Goal: Information Seeking & Learning: Learn about a topic

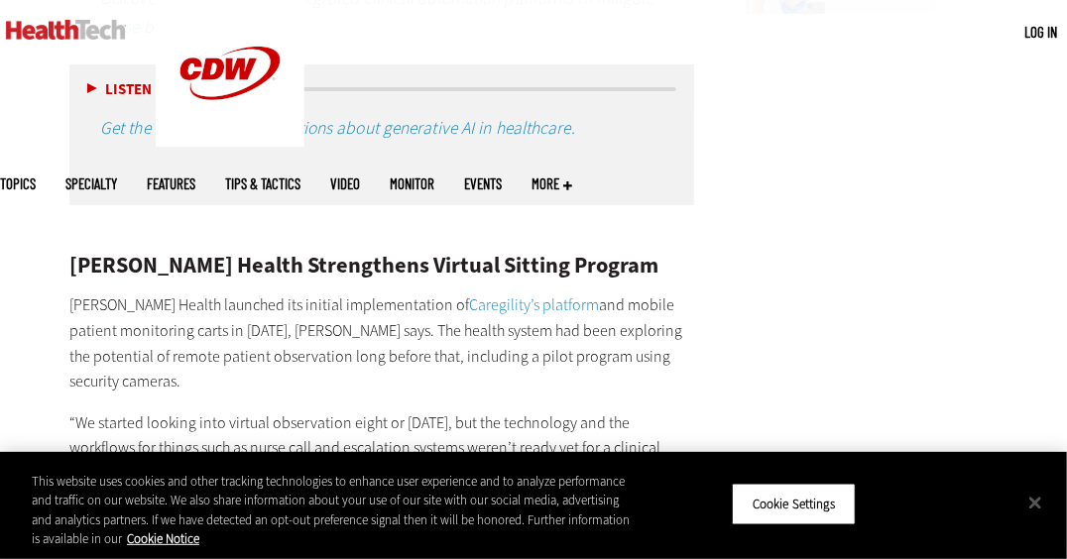
scroll to position [2614, 0]
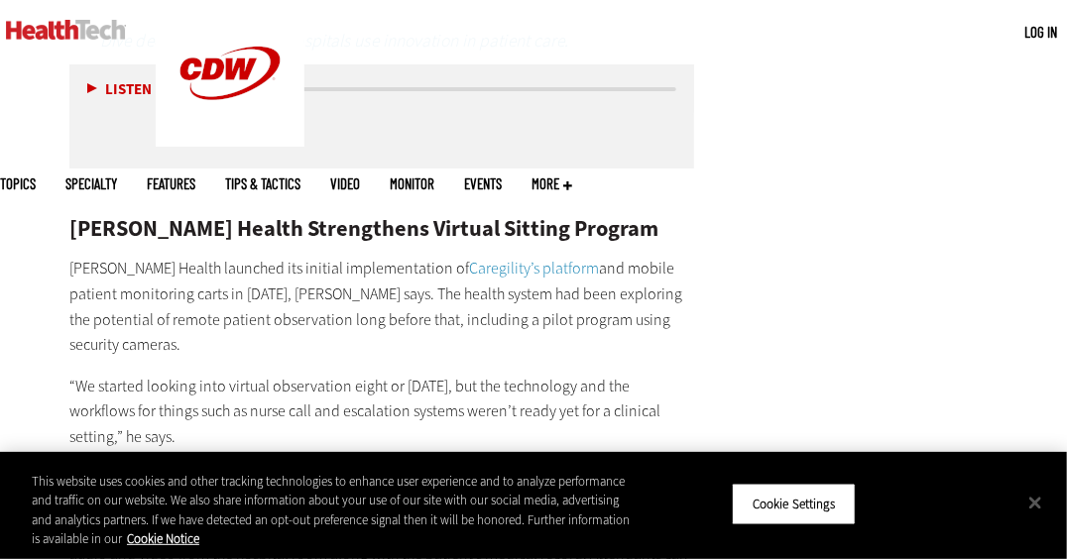
click at [469, 258] on link "Caregility’s platform" at bounding box center [534, 268] width 130 height 21
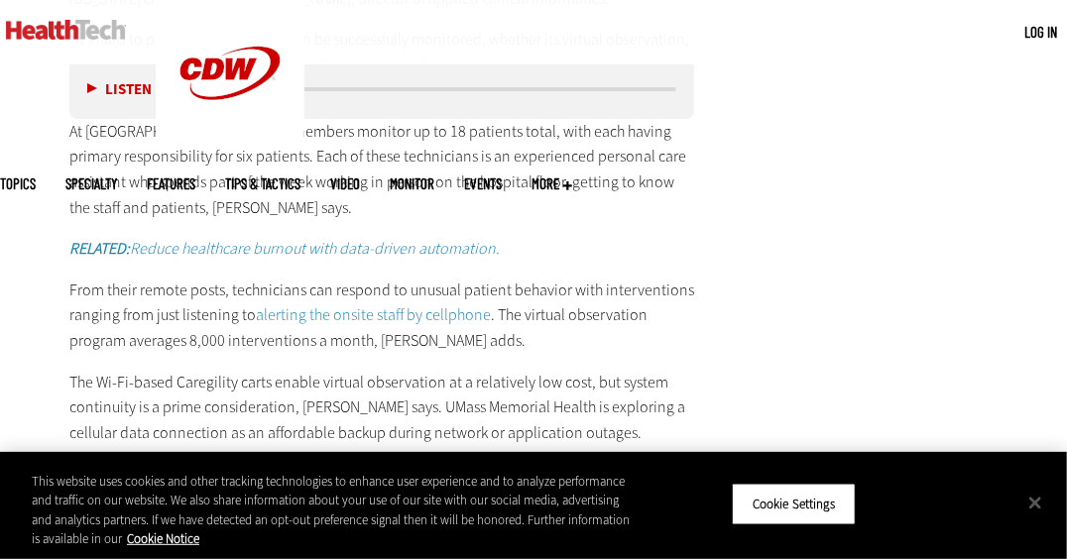
scroll to position [5499, 0]
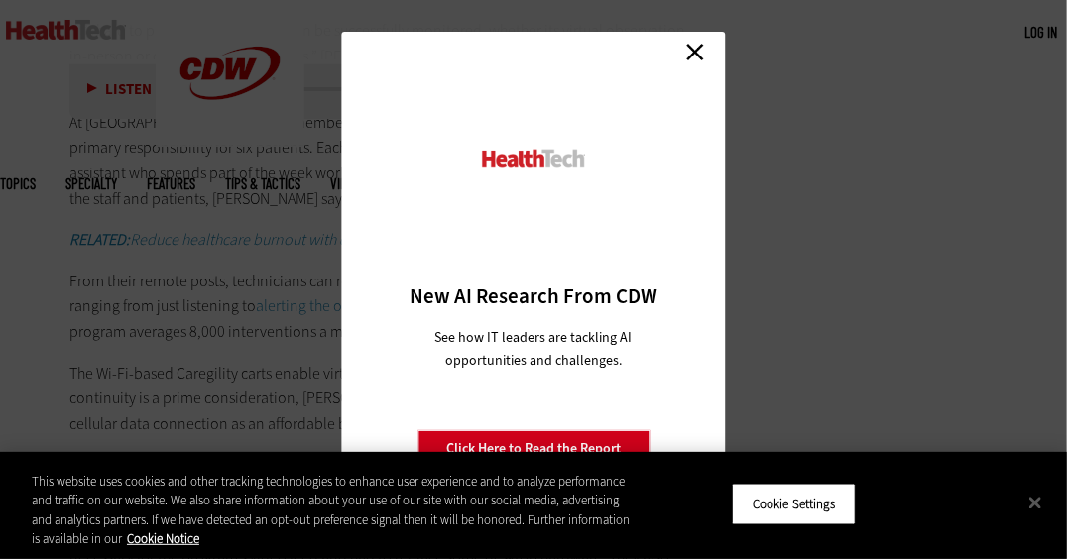
click at [693, 56] on link "Close" at bounding box center [695, 52] width 30 height 30
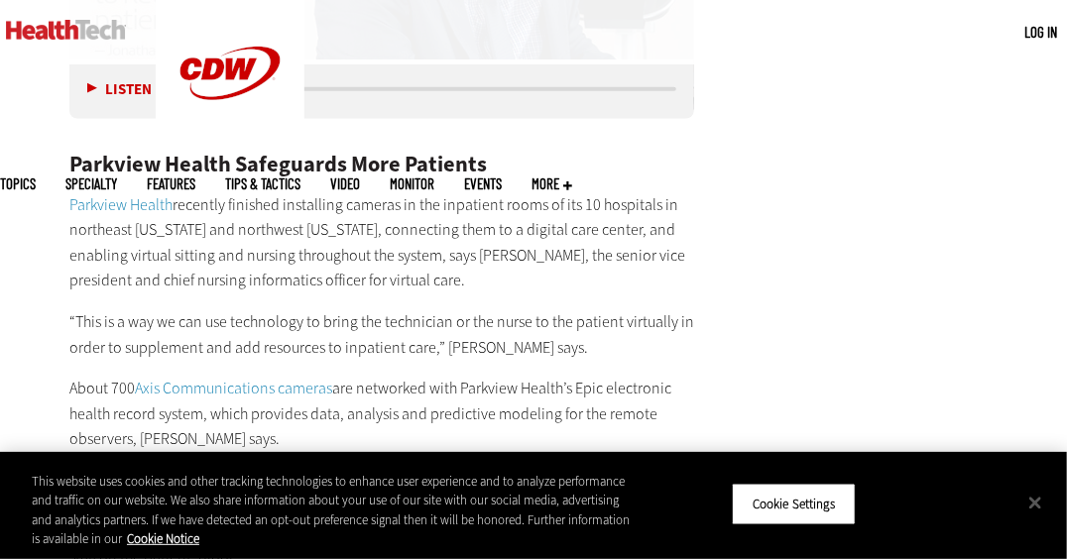
scroll to position [3882, 0]
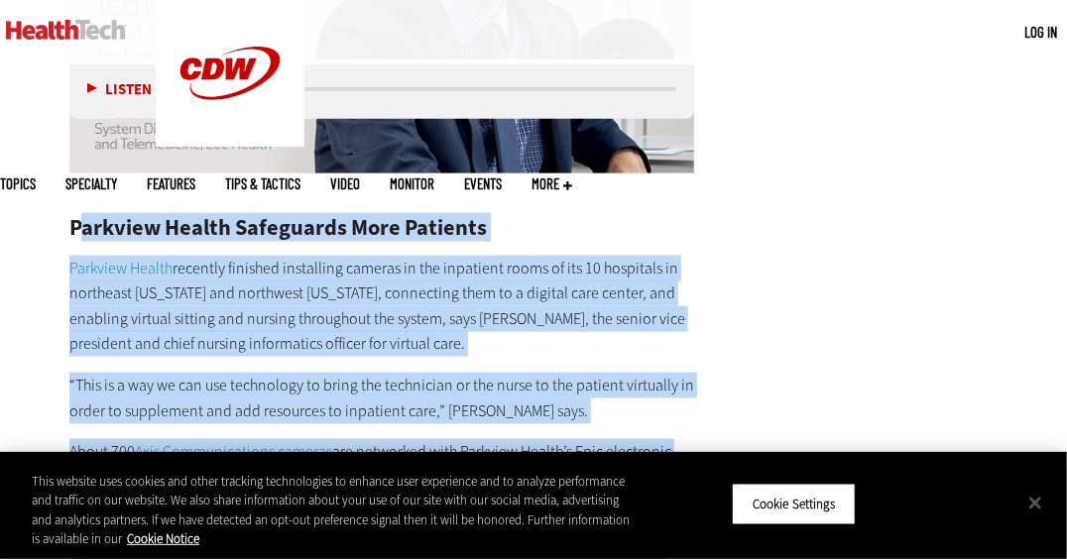
drag, startPoint x: 91, startPoint y: 133, endPoint x: 700, endPoint y: 441, distance: 682.5
click at [707, 448] on main "Home » Patient-Centered Care Close New AI Research From CDW See how IT leaders …" at bounding box center [533, 515] width 1067 height 7697
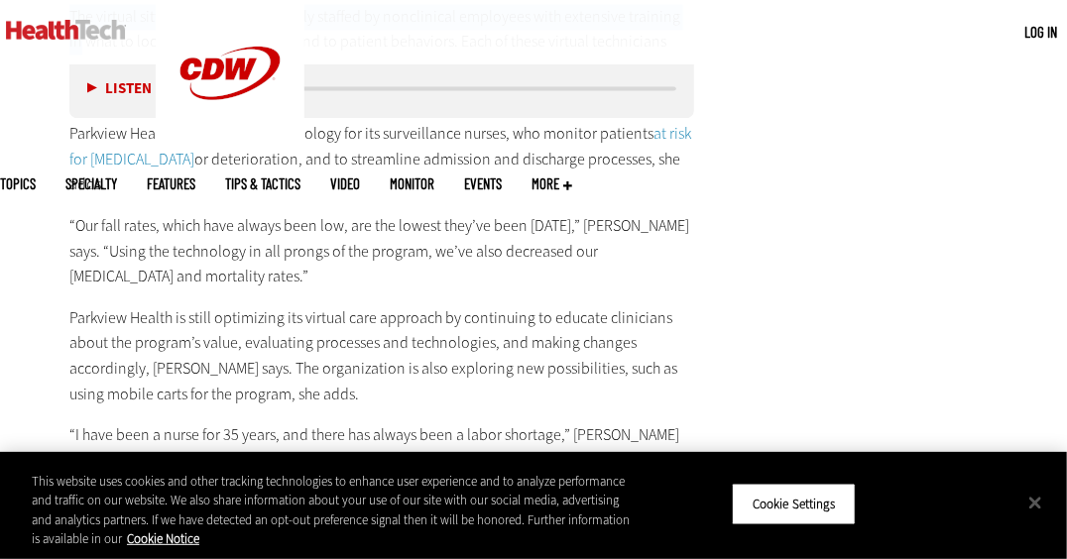
scroll to position [4514, 0]
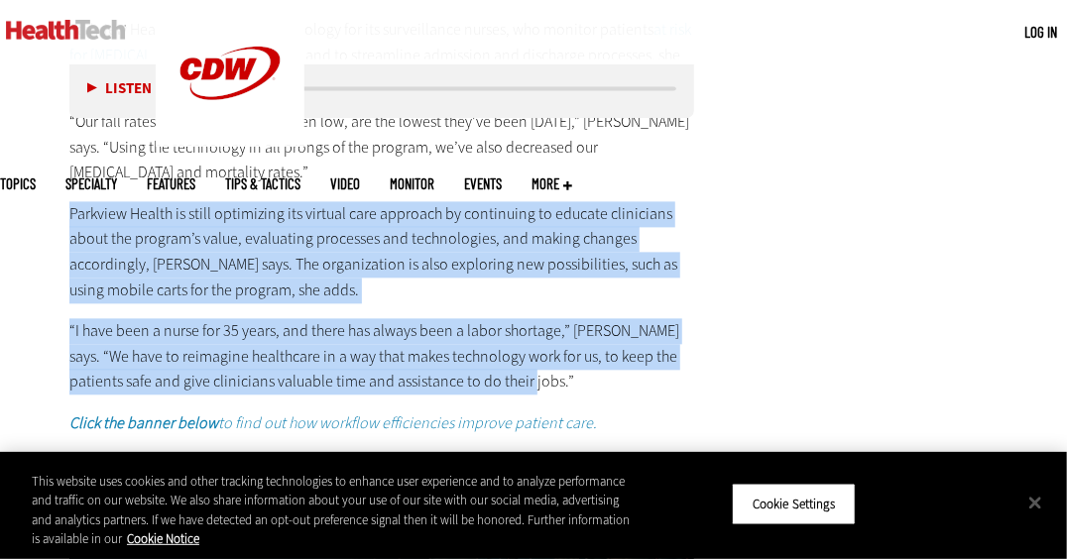
drag, startPoint x: 517, startPoint y: 255, endPoint x: 18, endPoint y: 97, distance: 523.1
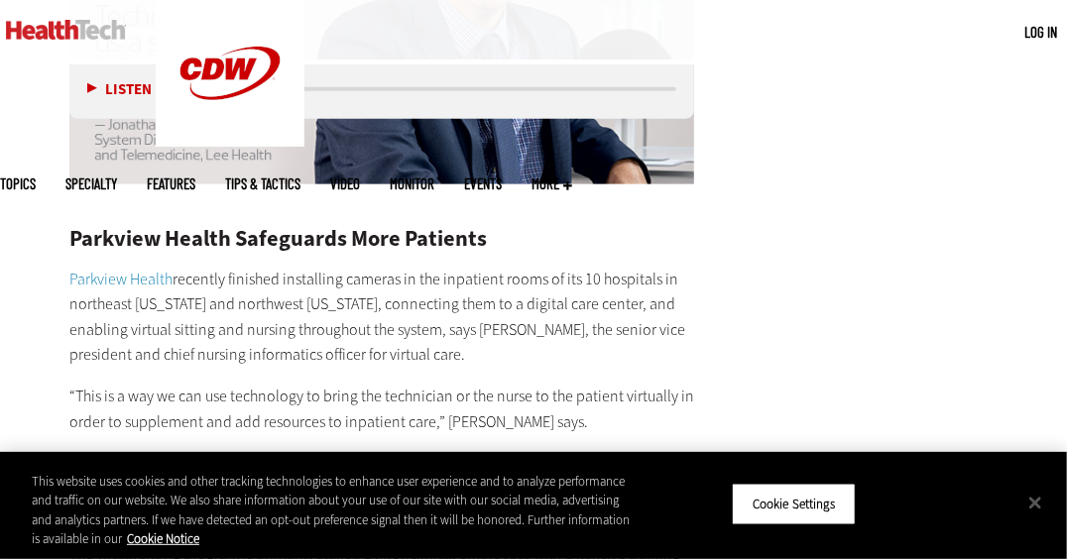
scroll to position [3792, 0]
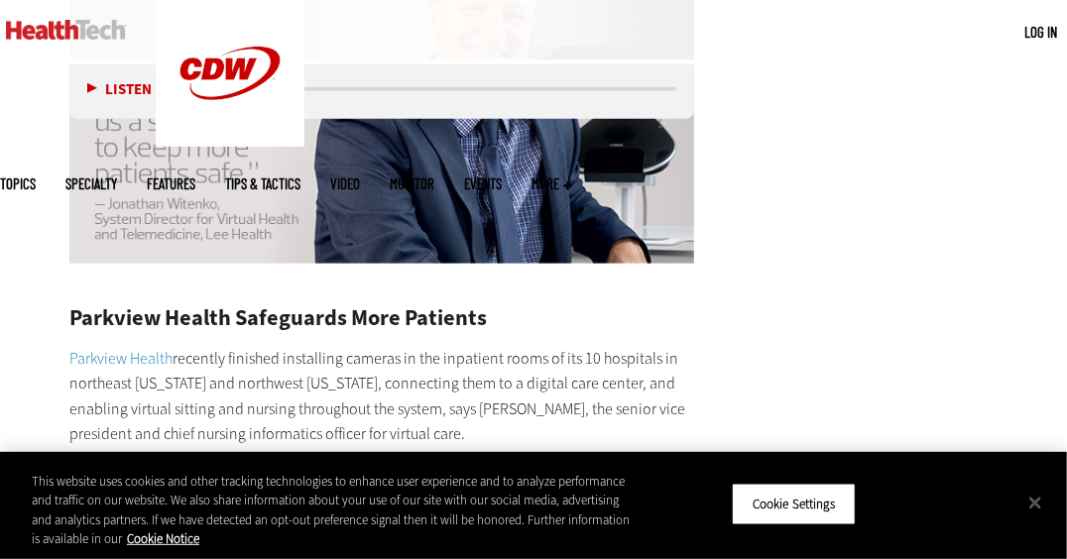
drag, startPoint x: 69, startPoint y: 204, endPoint x: 85, endPoint y: 210, distance: 16.9
click at [71, 307] on h2 "Parkview Health Safeguards More Patients" at bounding box center [381, 318] width 625 height 22
click at [80, 307] on h2 "Parkview Health Safeguards More Patients" at bounding box center [381, 318] width 625 height 22
drag, startPoint x: 72, startPoint y: 210, endPoint x: 94, endPoint y: 226, distance: 27.0
click at [94, 307] on h2 "Parkview Health Safeguards More Patients" at bounding box center [381, 318] width 625 height 22
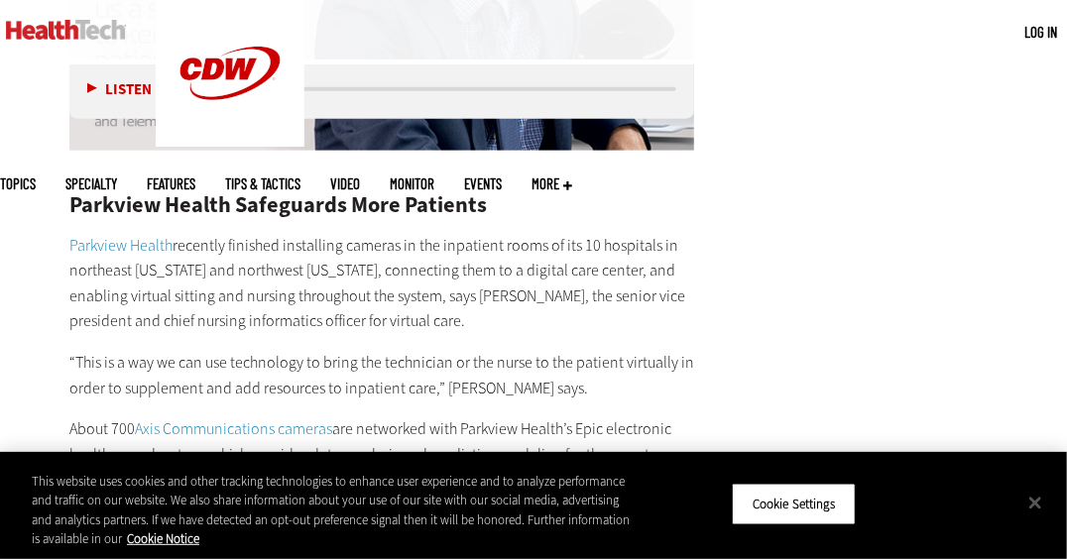
scroll to position [3882, 0]
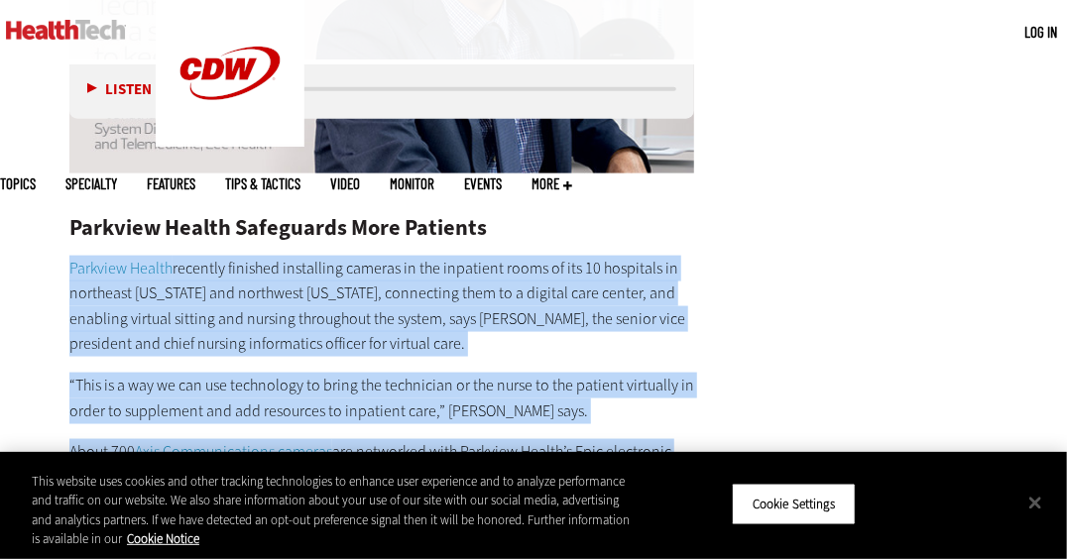
drag, startPoint x: 65, startPoint y: 158, endPoint x: 248, endPoint y: 398, distance: 301.5
click at [248, 398] on article "[DATE] Twitter Facebook LinkedIn Reddit Flipboard Email Patient-Centered Care H…" at bounding box center [362, 538] width 664 height 7592
drag, startPoint x: 248, startPoint y: 398, endPoint x: 228, endPoint y: 371, distance: 33.3
copy div "Parkview Health recently finished installing cameras in the inpatient rooms of …"
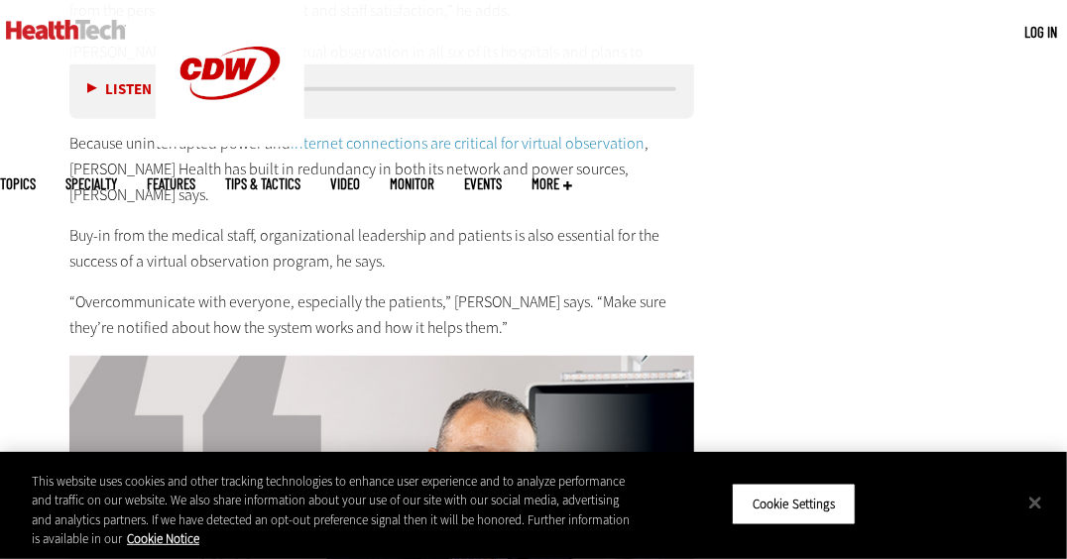
scroll to position [3161, 0]
